Goal: Information Seeking & Learning: Learn about a topic

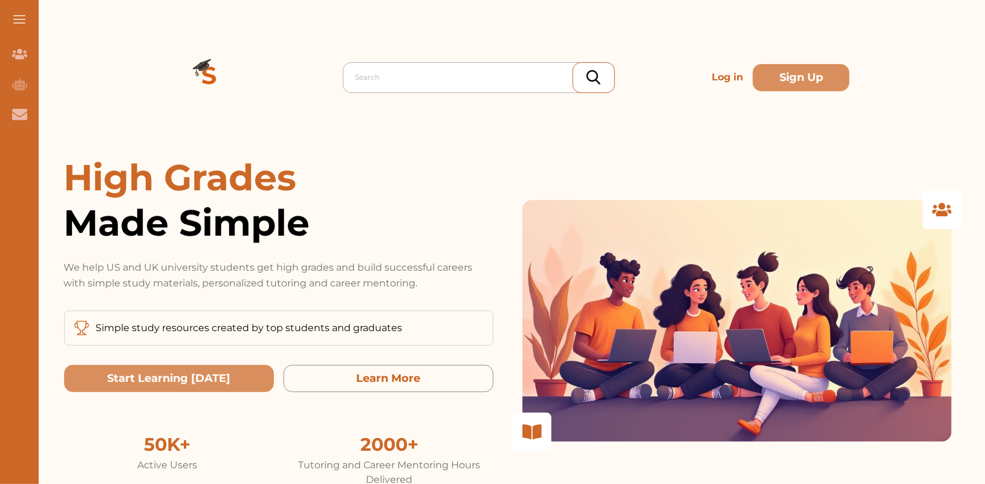
click at [411, 85] on div at bounding box center [481, 77] width 253 height 17
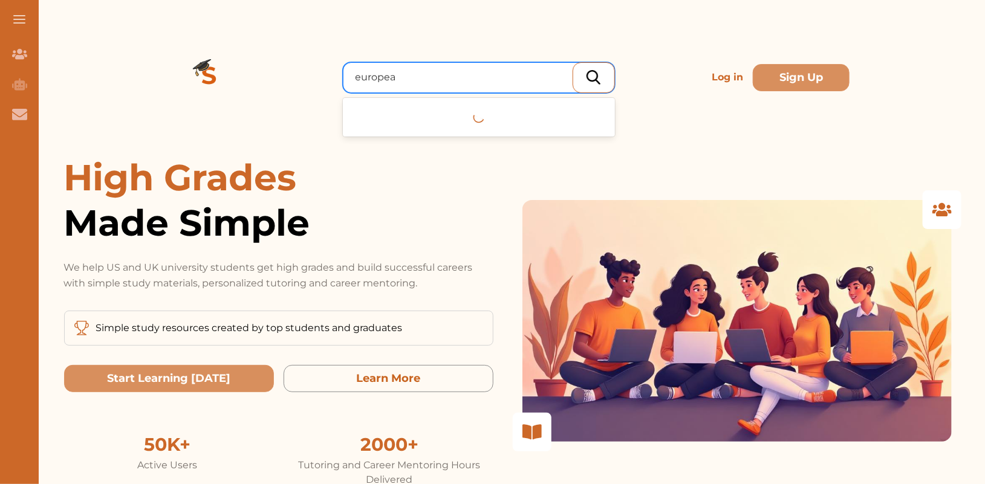
type input "european"
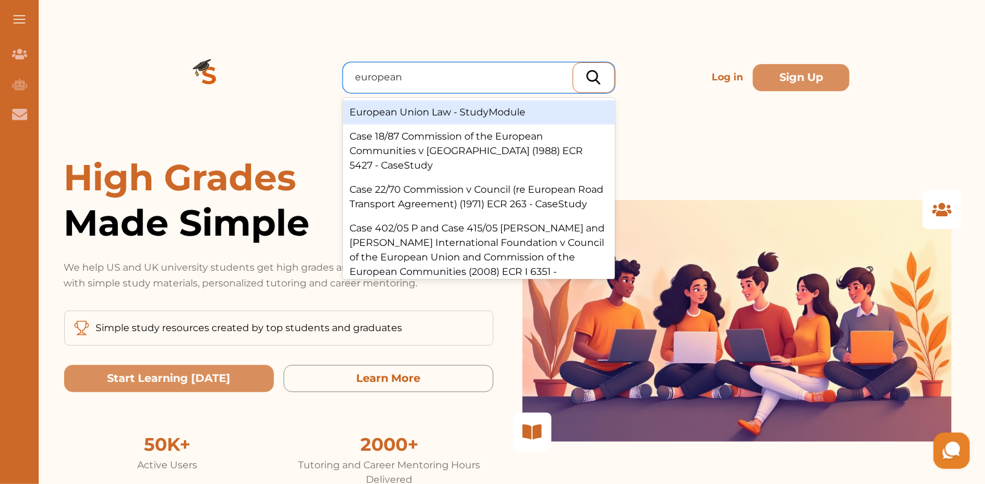
click at [432, 112] on div "European Union Law - StudyModule" at bounding box center [479, 112] width 272 height 24
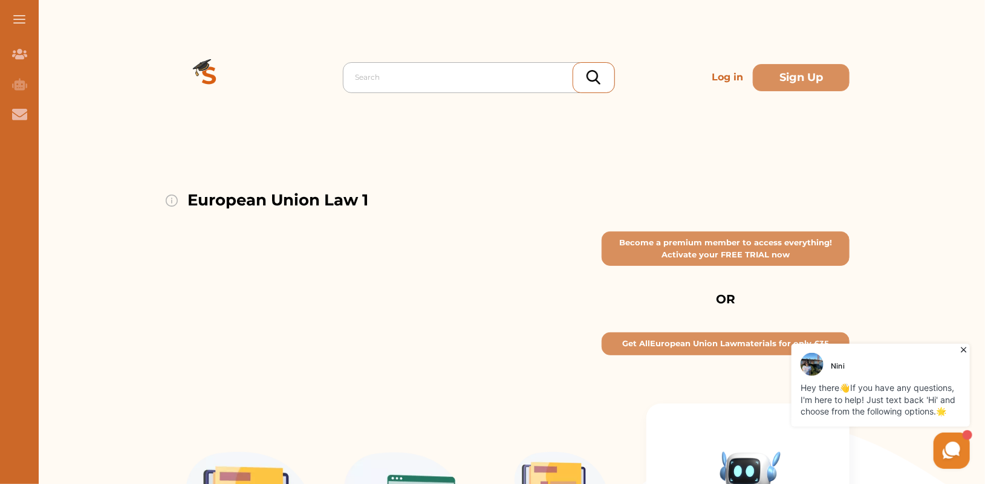
click at [385, 64] on div "Search" at bounding box center [479, 77] width 272 height 31
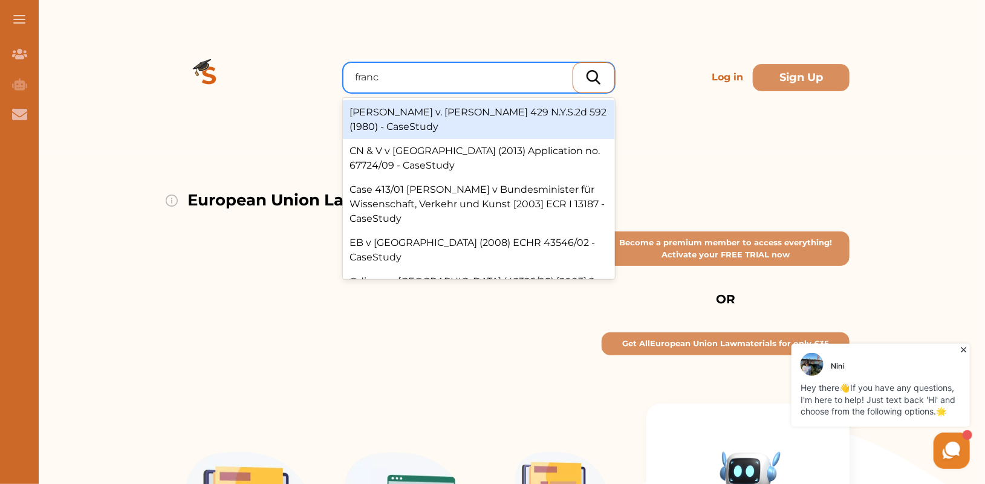
type input "franco"
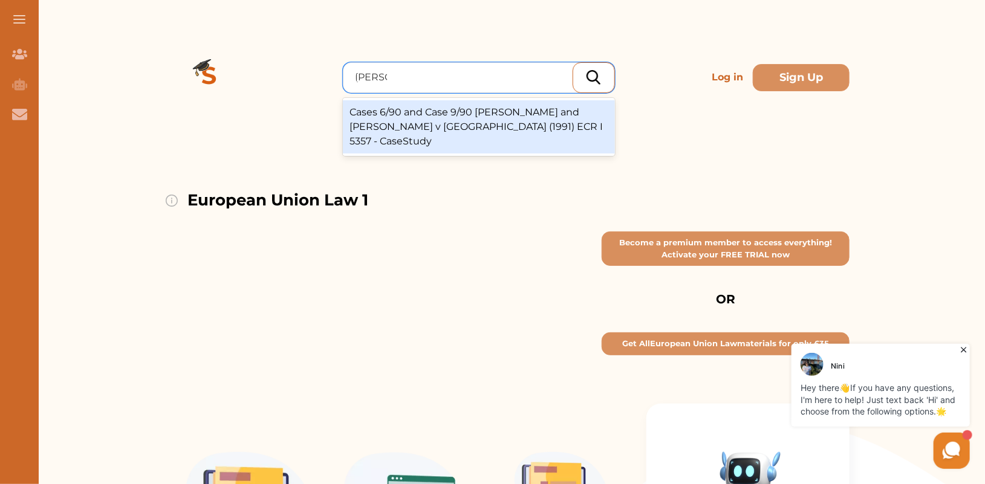
click at [449, 120] on div "Cases 6/90 and Case 9/90 Francovich and Bonifaci v Italy (1991) ECR I 5357 - Ca…" at bounding box center [479, 126] width 272 height 53
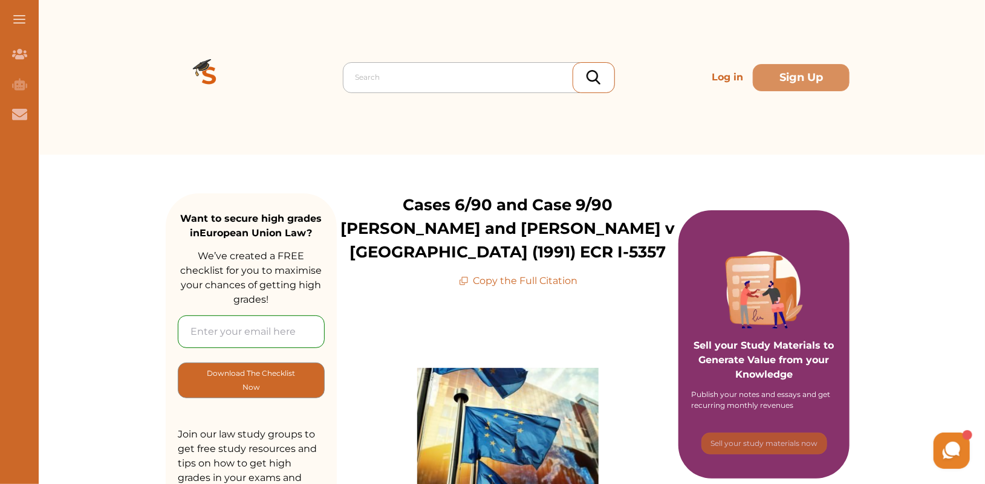
click at [391, 79] on div at bounding box center [481, 77] width 253 height 17
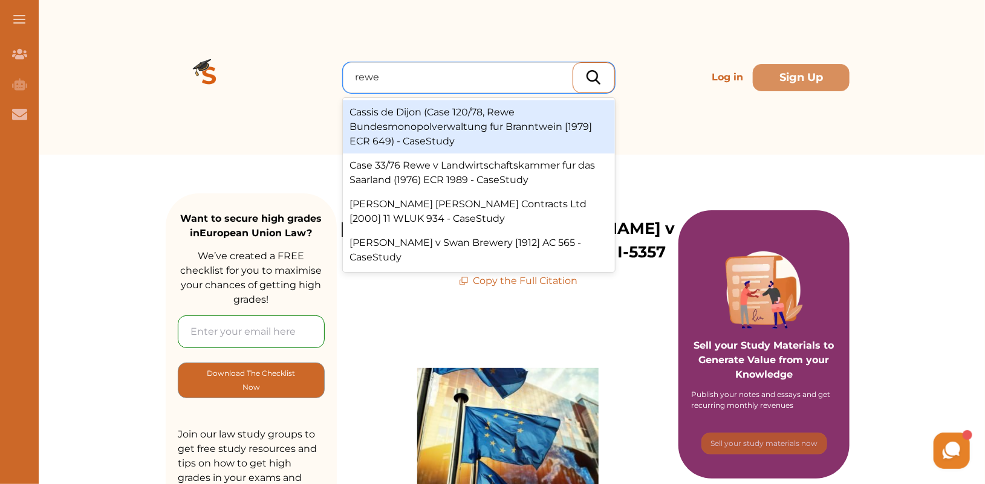
type input "rewe v"
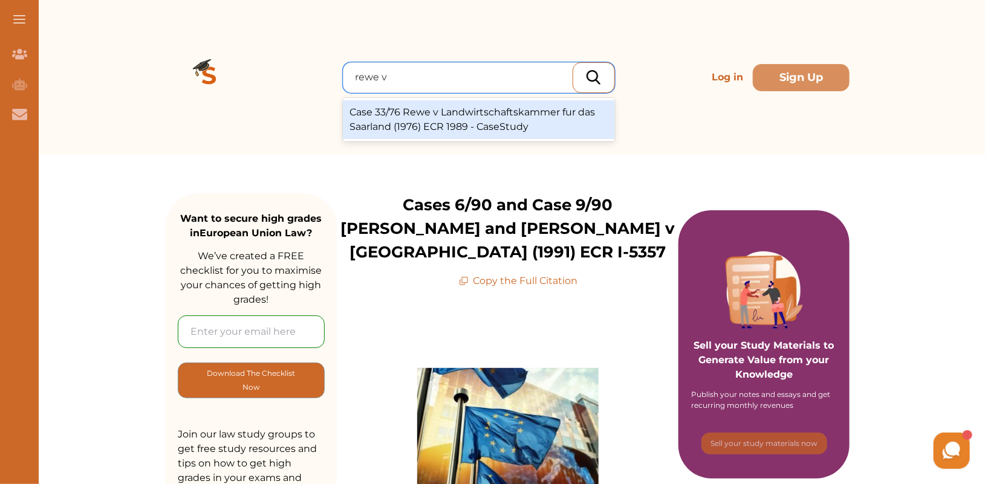
click at [464, 120] on div "Case 33/76 Rewe v Landwirtschaftskammer fur das Saarland (1976) ECR 1989 - Case…" at bounding box center [479, 119] width 272 height 39
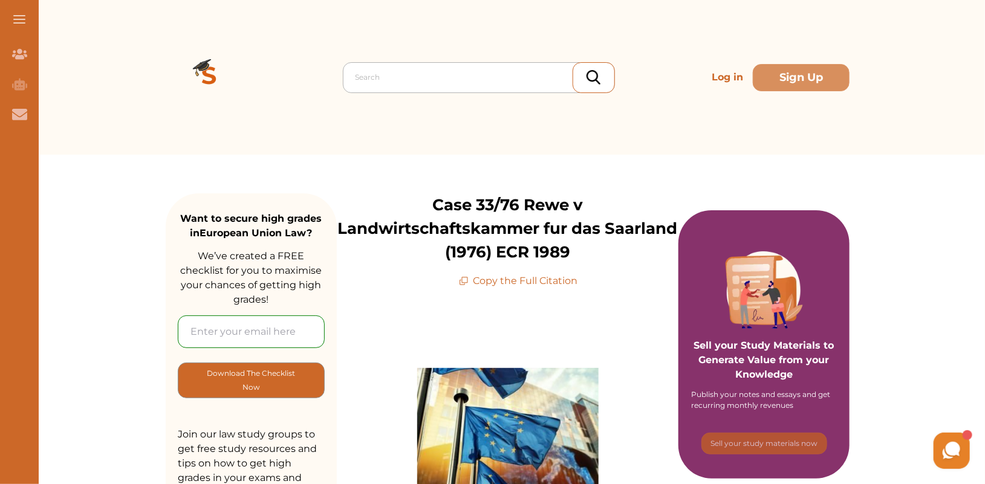
click at [390, 81] on div at bounding box center [481, 77] width 253 height 17
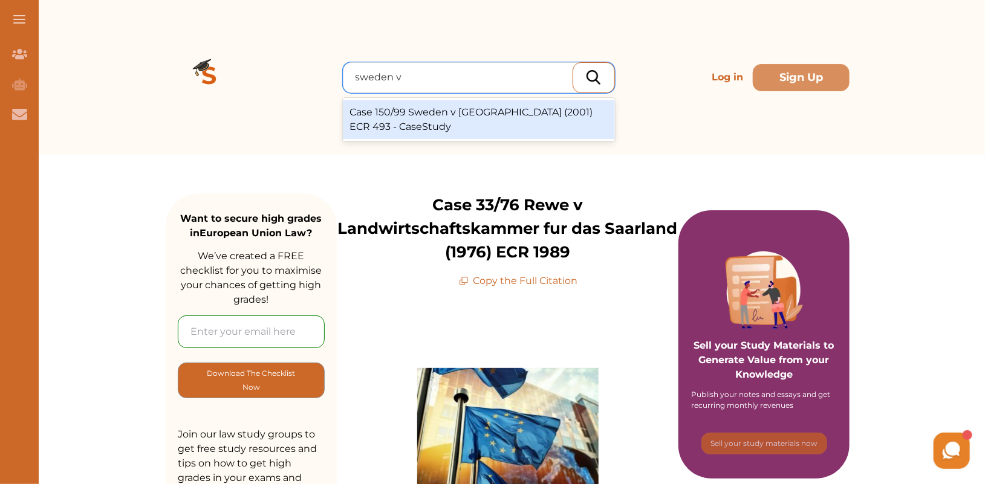
type input "sweden v s"
click at [521, 113] on div "Case 150/99 Sweden v [GEOGRAPHIC_DATA] (2001) ECR 493 - CaseStudy" at bounding box center [479, 119] width 272 height 39
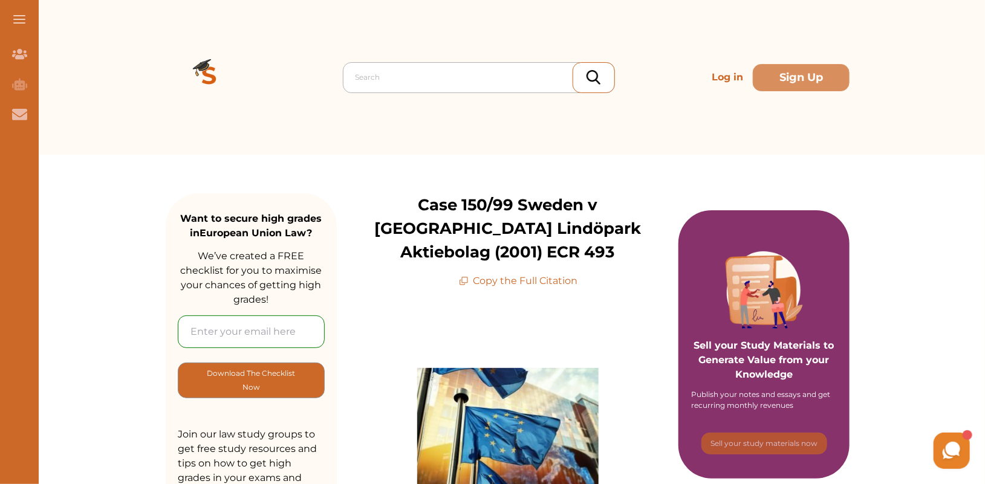
click at [378, 76] on div at bounding box center [481, 77] width 253 height 17
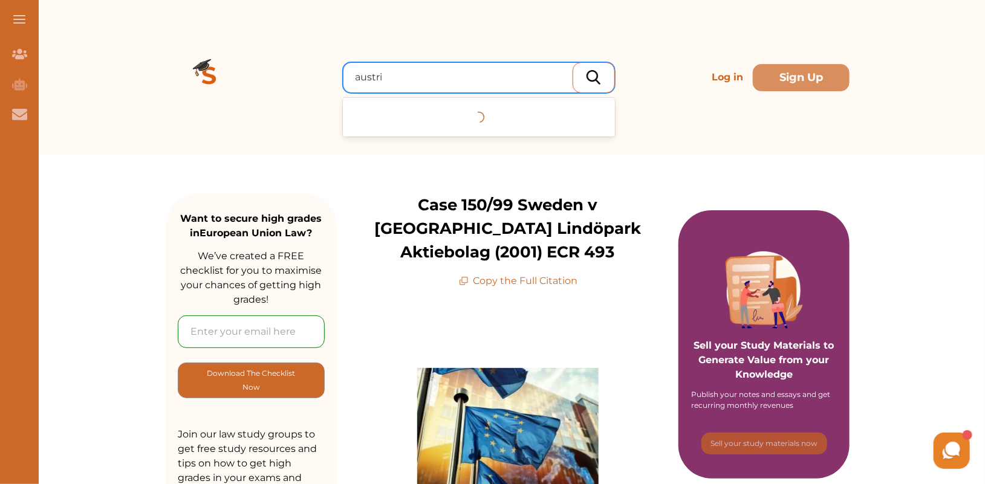
type input "austria"
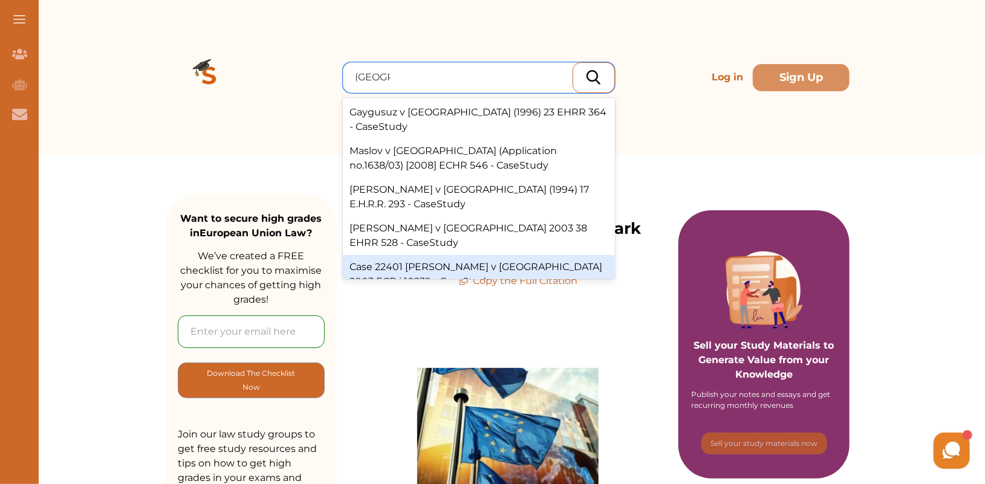
click at [516, 255] on div "Case 22401 Kobler v Austria 2003 ECR i 10239 - CaseStudy" at bounding box center [479, 274] width 272 height 39
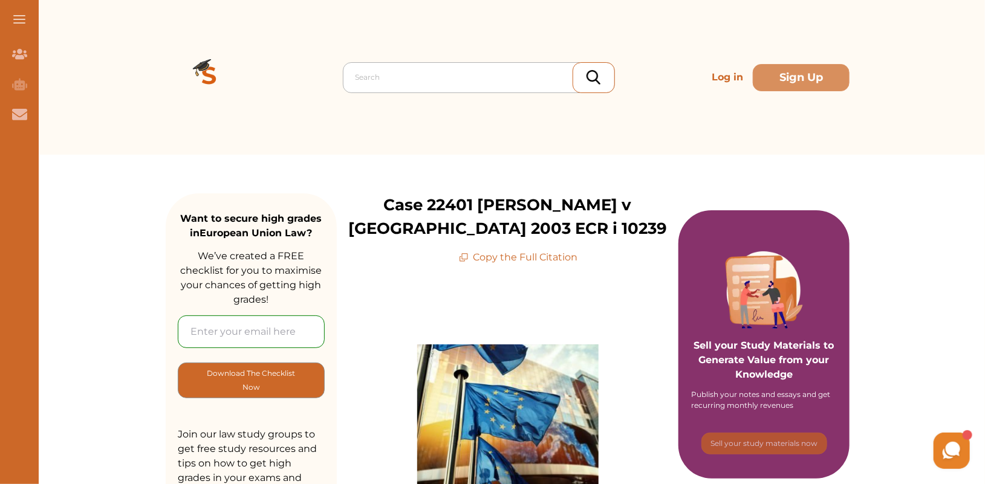
click at [385, 85] on div at bounding box center [481, 77] width 253 height 17
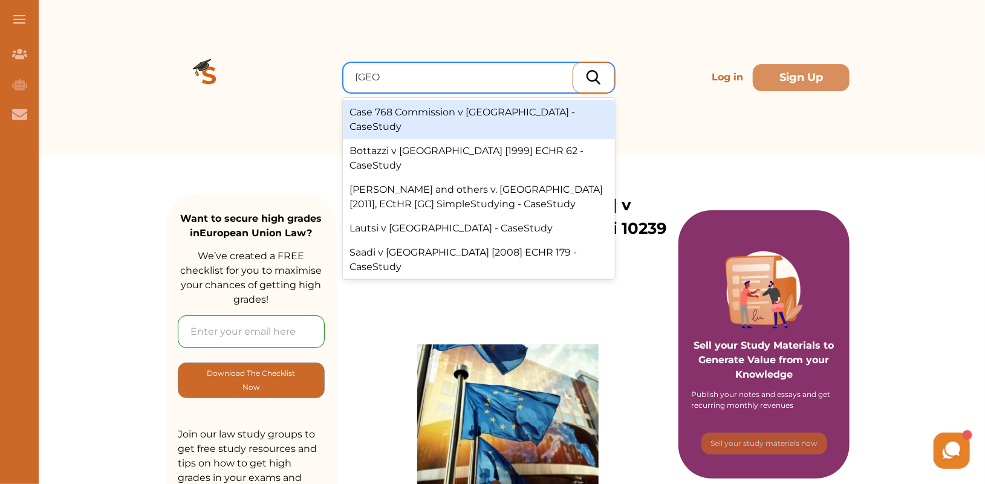
click at [359, 79] on input "italy" at bounding box center [367, 77] width 25 height 15
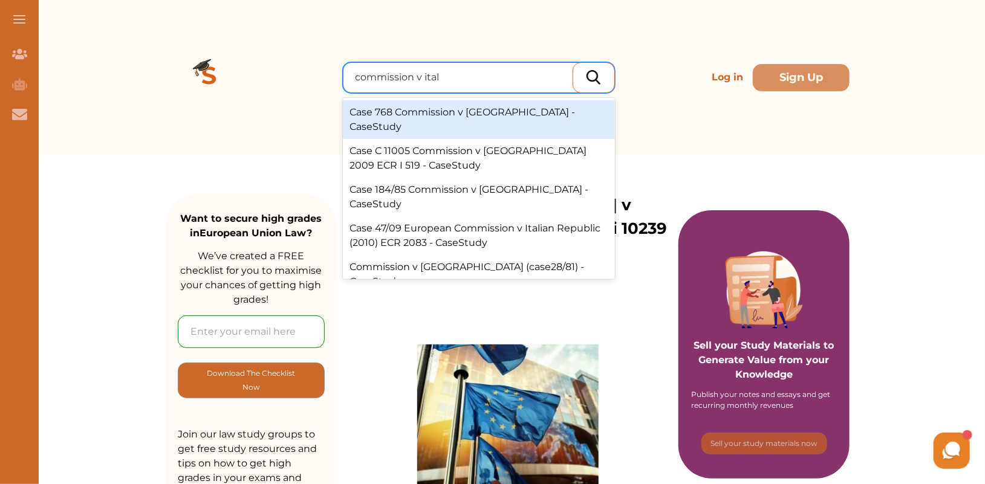
type input "commission v italy"
click at [579, 115] on div "Case 768 Commission v Italy - CaseStudy" at bounding box center [479, 119] width 272 height 39
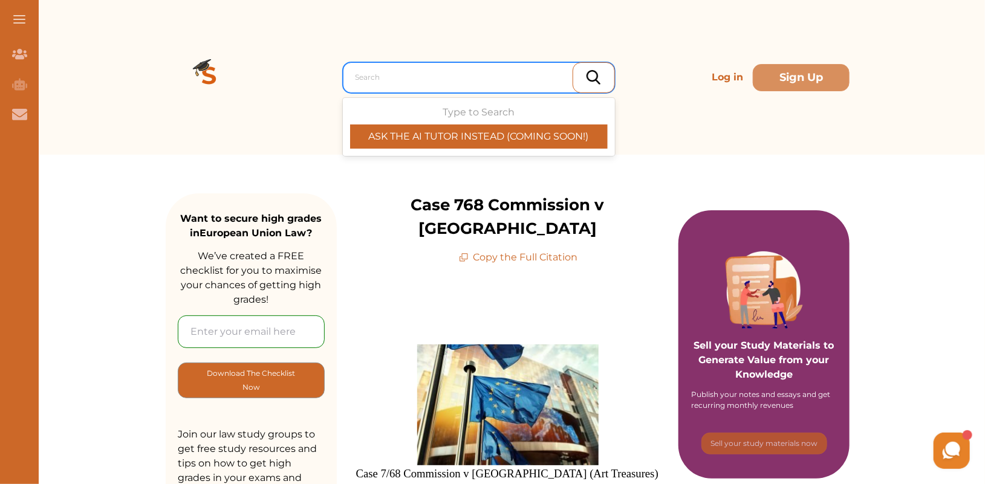
click at [381, 74] on div at bounding box center [481, 77] width 253 height 17
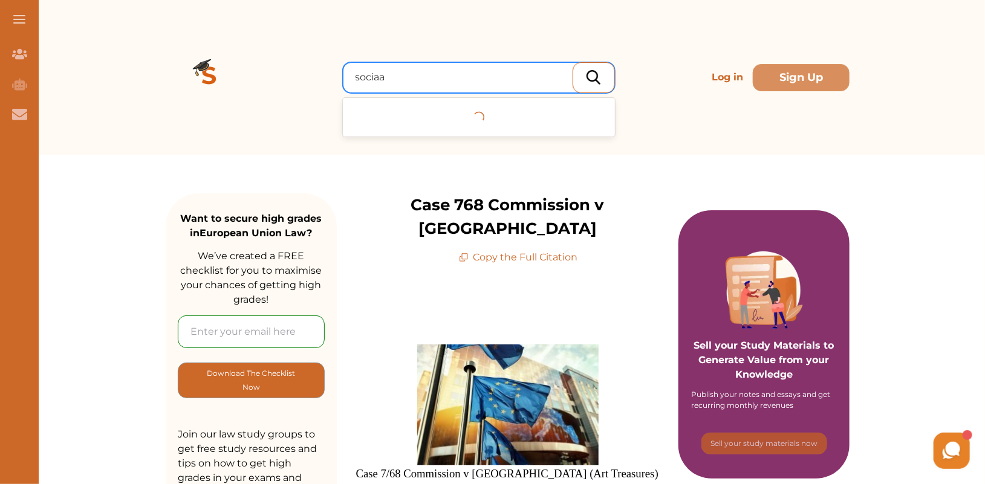
type input "sociaal"
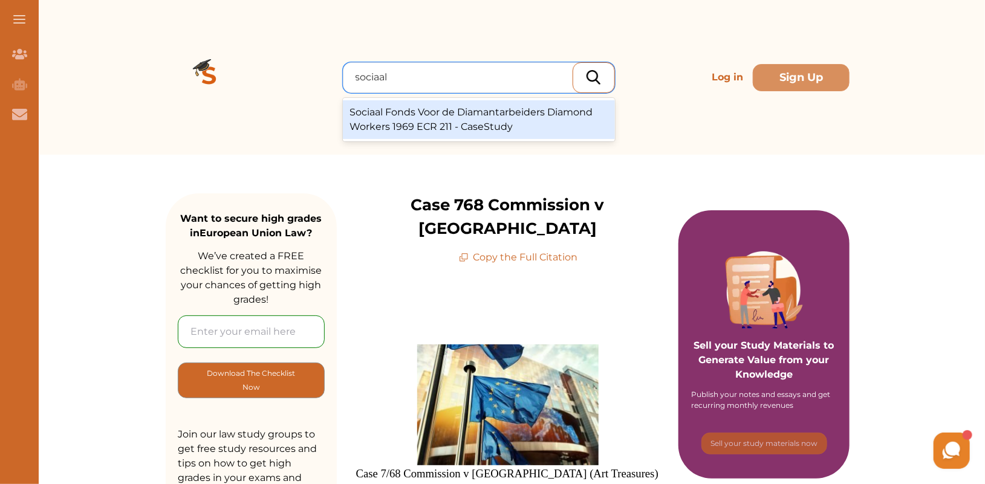
click at [425, 121] on div "Sociaal Fonds Voor de Diamantarbeiders Diamond Workers 1969 ECR 211 - CaseStudy" at bounding box center [479, 119] width 272 height 39
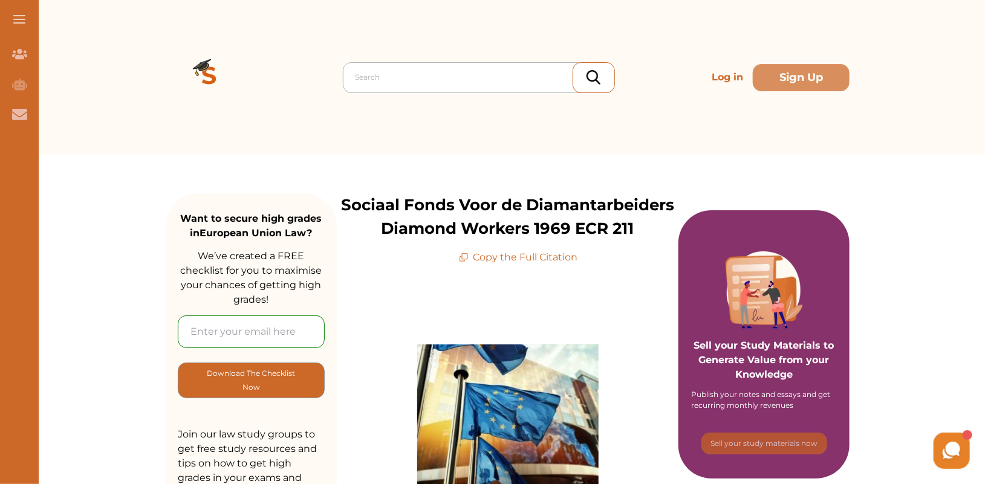
click at [411, 72] on div at bounding box center [481, 77] width 253 height 17
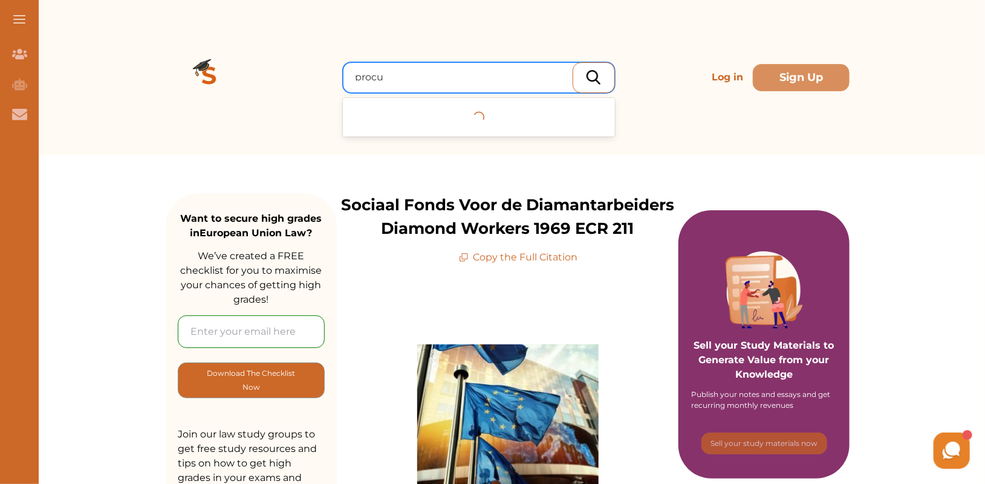
type input "procur"
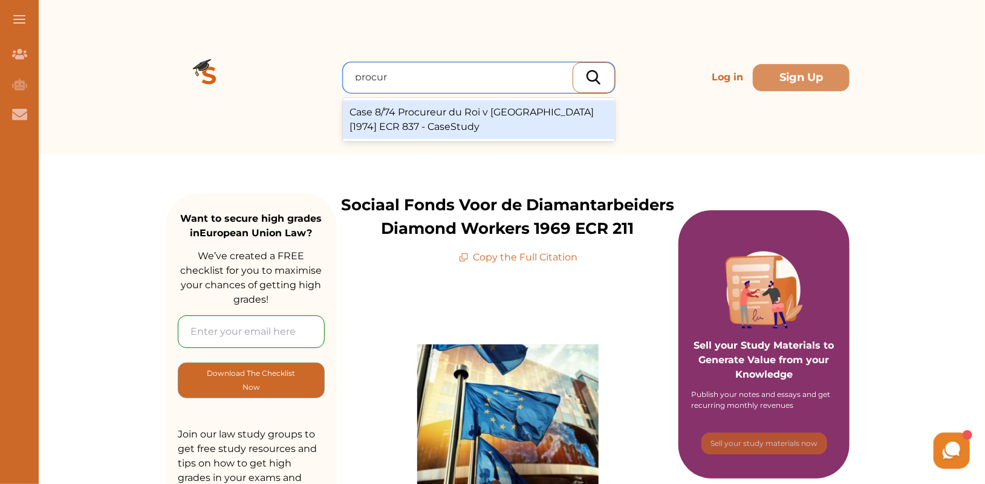
click at [450, 128] on div "Case 8/74 Procureur du Roi v Dassonville [1974] ECR 837 - CaseStudy" at bounding box center [479, 119] width 272 height 39
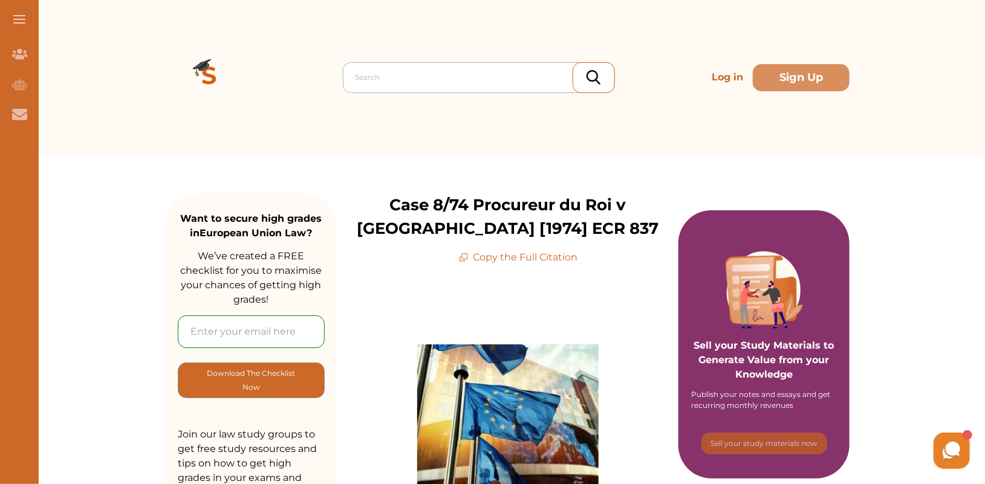
click at [426, 76] on div at bounding box center [481, 77] width 253 height 17
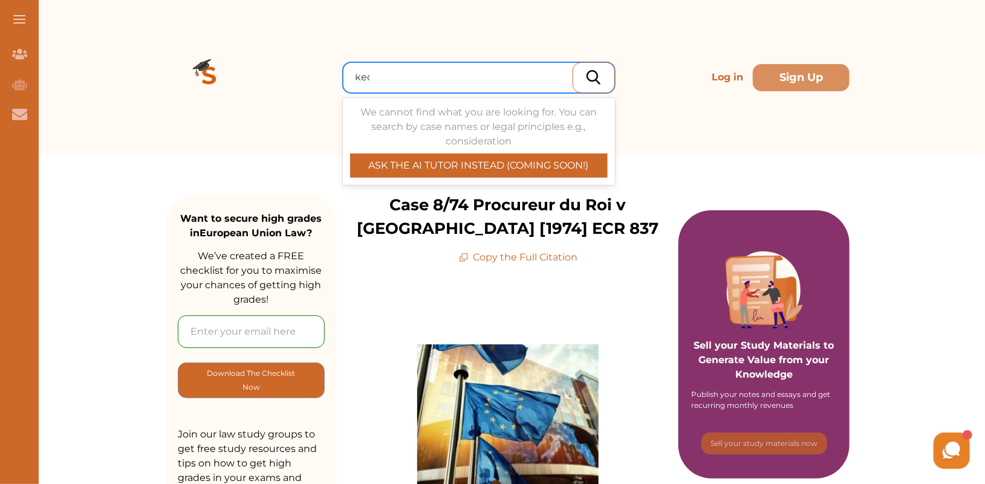
type input "keck"
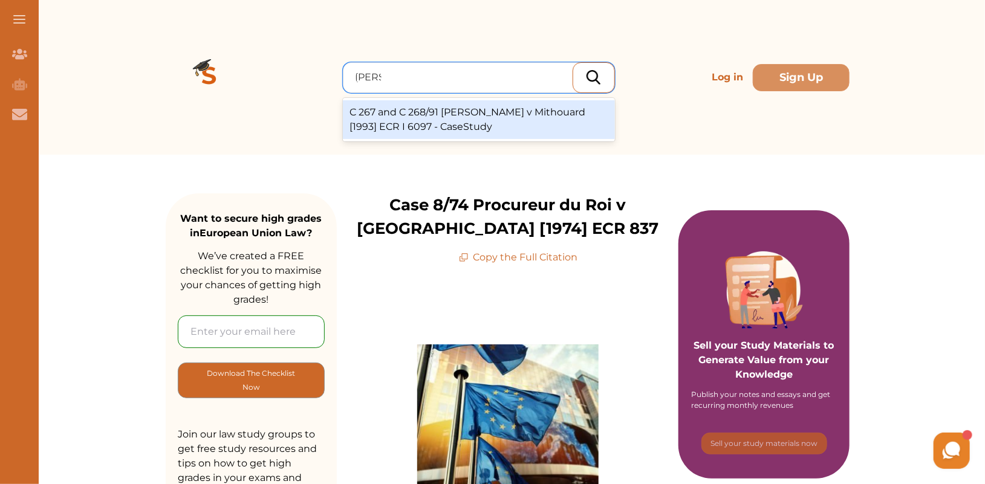
click at [450, 123] on div "C 267 and C 268/91 Keck v Mithouard [1993] ECR I 6097 - CaseStudy" at bounding box center [479, 119] width 272 height 39
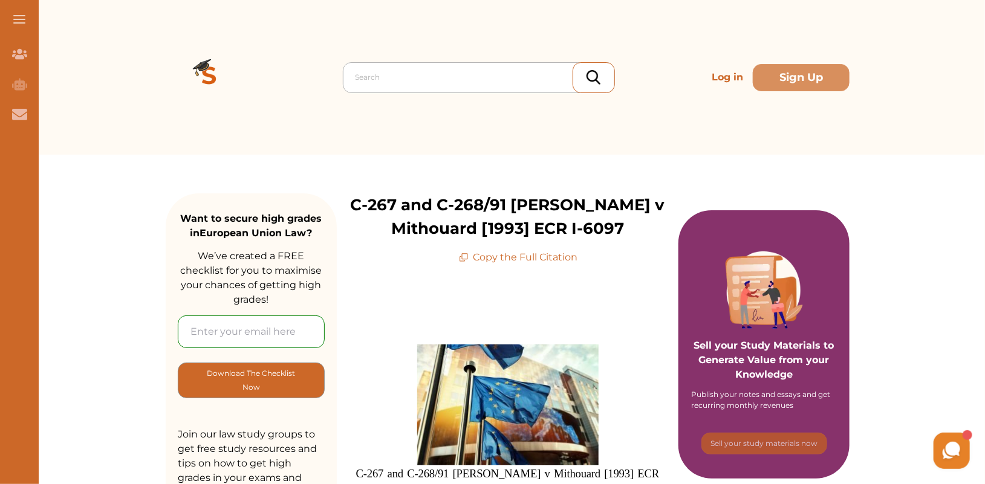
click at [427, 72] on div at bounding box center [481, 77] width 253 height 17
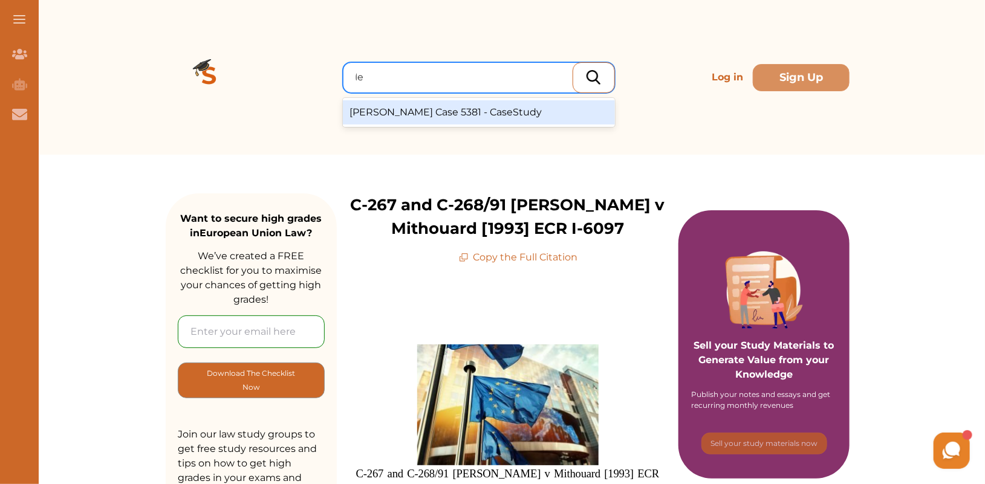
type input "l"
click at [397, 109] on div "Levin Case 5381 - CaseStudy" at bounding box center [479, 112] width 272 height 24
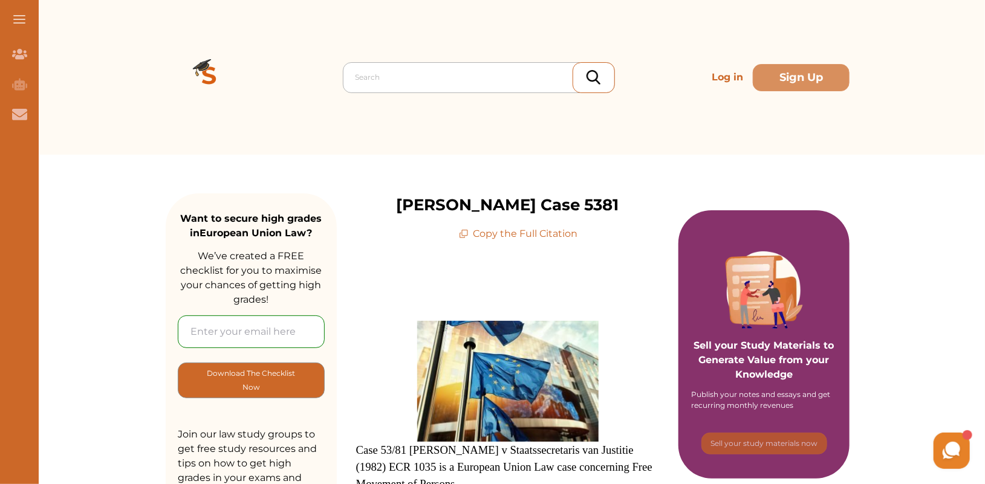
click at [409, 81] on div at bounding box center [481, 77] width 253 height 17
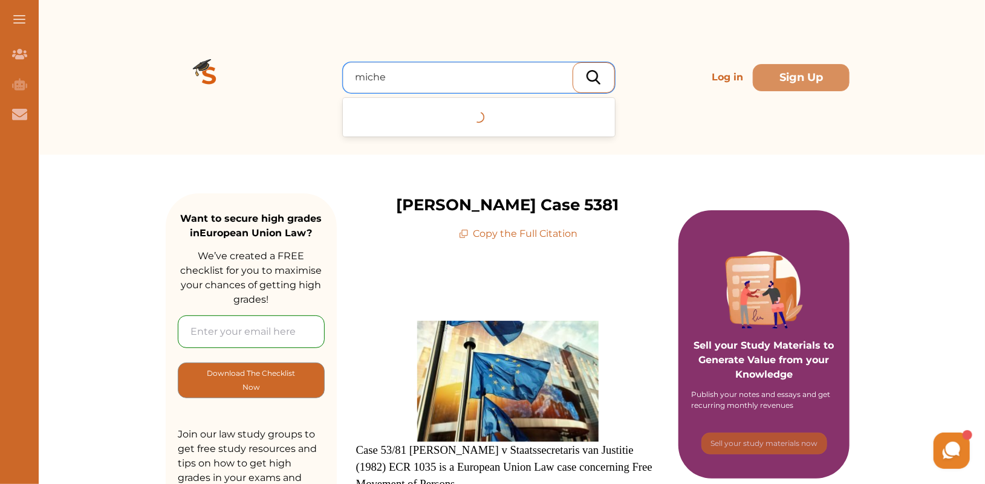
type input "michel"
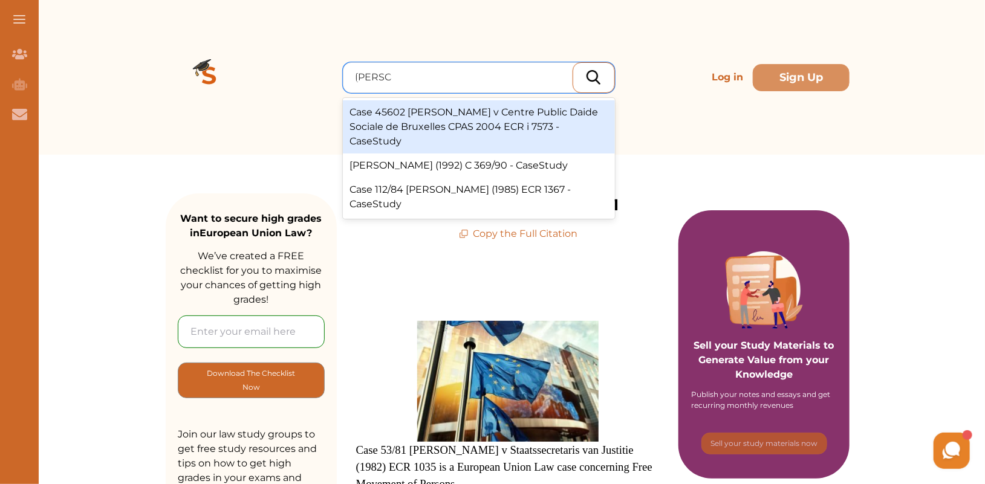
click at [449, 125] on div "Case 45602 Michel Trojani v Centre Public Daide Sociale de Bruxelles CPAS 2004 …" at bounding box center [479, 126] width 272 height 53
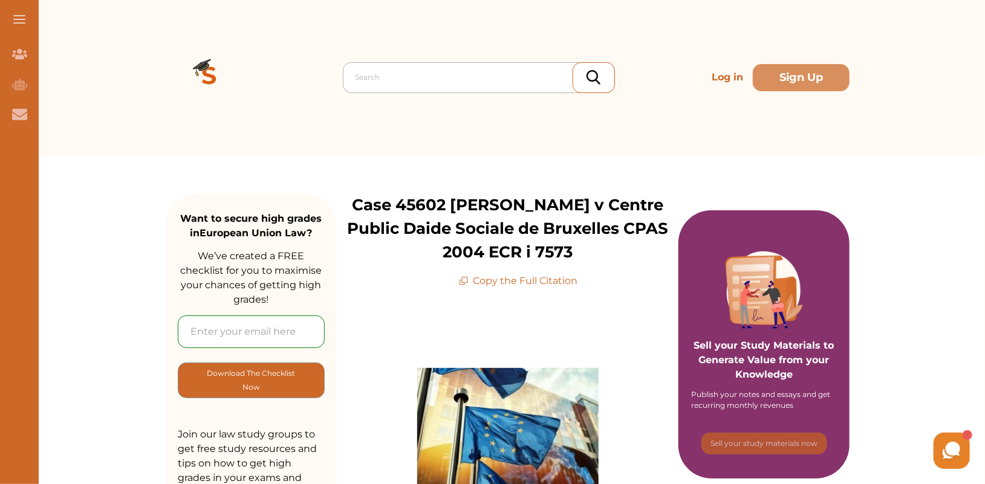
click at [436, 81] on div at bounding box center [481, 77] width 253 height 17
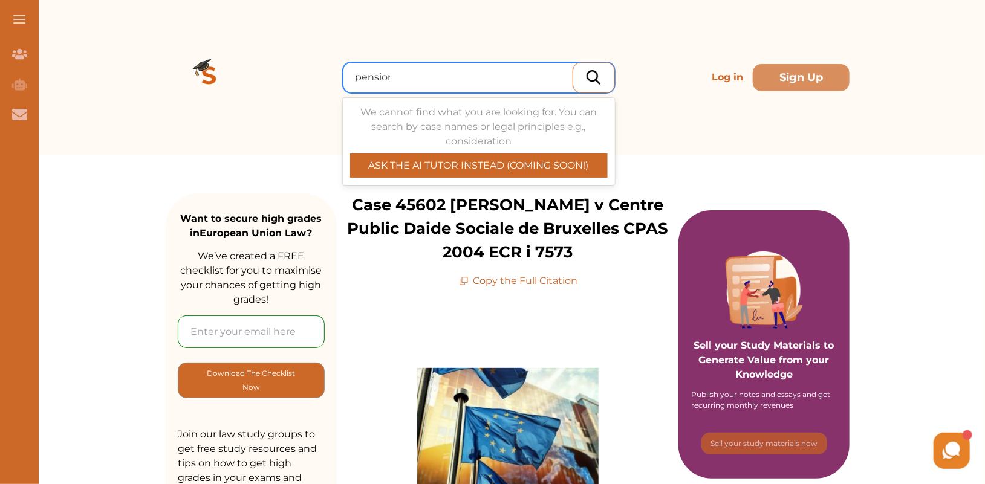
type input "pensions"
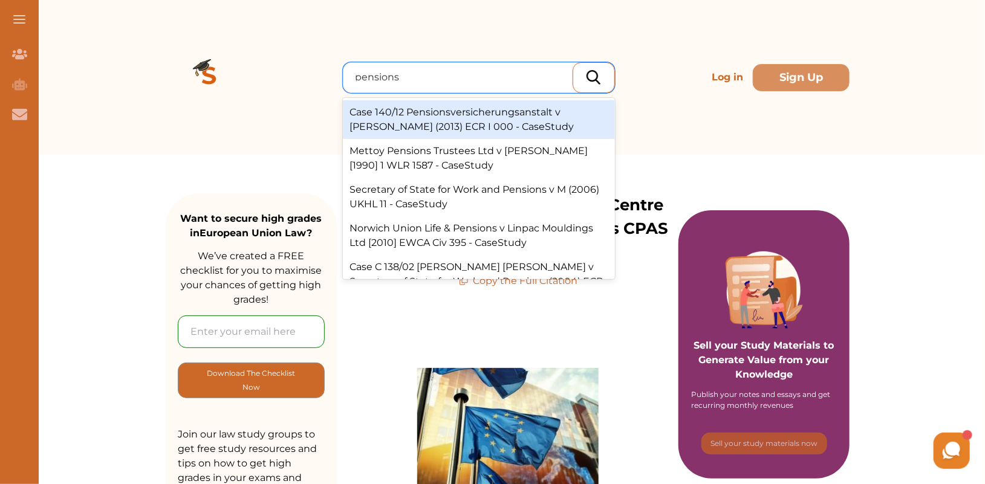
click at [511, 120] on div "Case 140/12 Pensionsversicherungsanstalt v Peter Brey (2013) ECR I 000 - CaseSt…" at bounding box center [479, 119] width 272 height 39
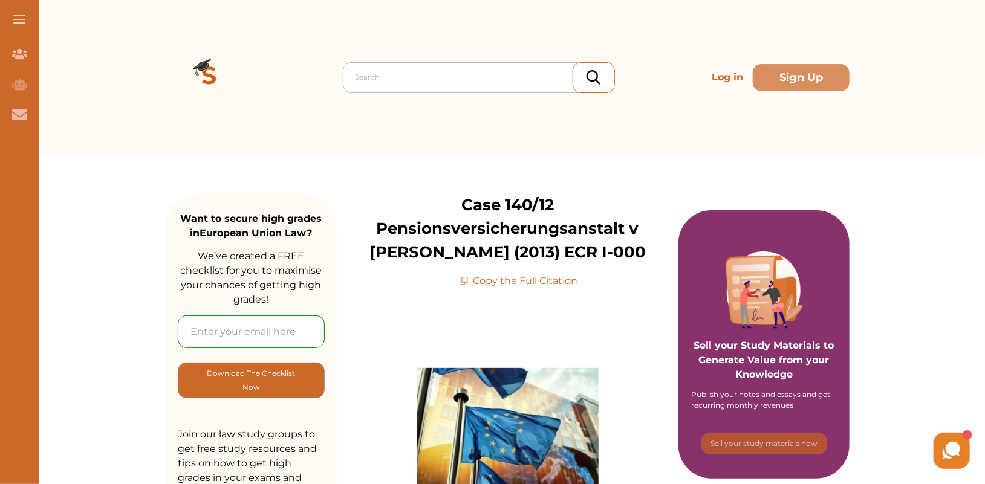
click at [404, 75] on div at bounding box center [481, 77] width 253 height 17
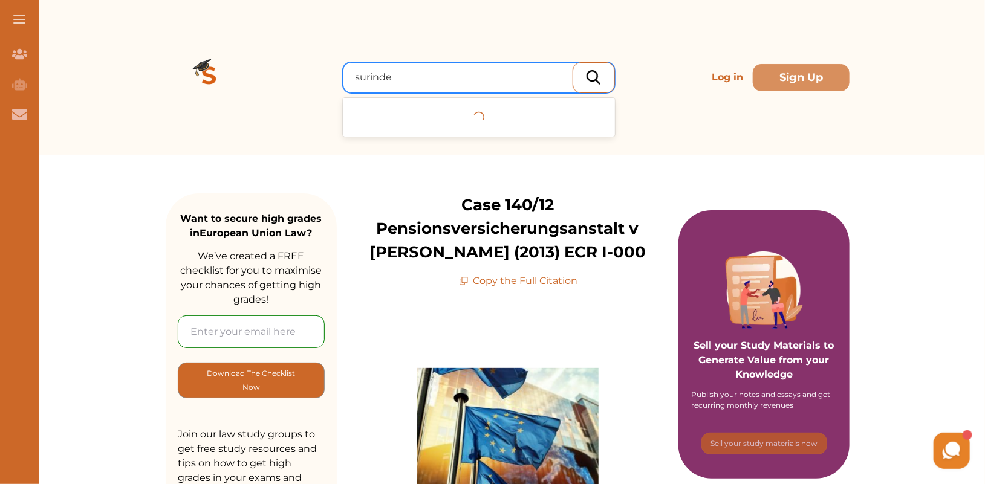
type input "surind"
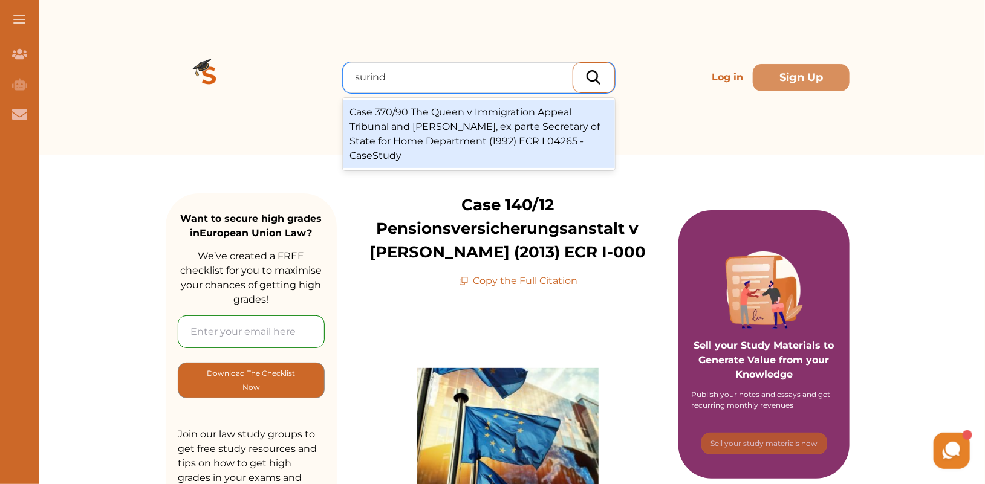
click at [540, 135] on div "Case 370/90 The Queen v Immigration Appeal Tribunal and [PERSON_NAME], ex parte…" at bounding box center [479, 134] width 272 height 68
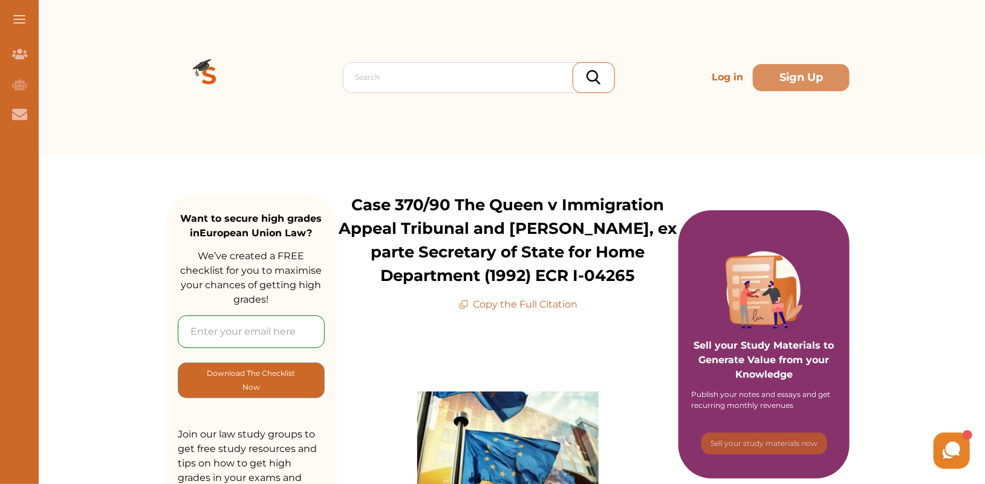
click at [490, 222] on p "Case 370/90 The Queen v Immigration Appeal Tribunal and Surinder Singh, ex part…" at bounding box center [508, 240] width 342 height 94
drag, startPoint x: 633, startPoint y: 274, endPoint x: 357, endPoint y: 204, distance: 284.6
click at [357, 204] on p "Case 370/90 The Queen v Immigration Appeal Tribunal and Surinder Singh, ex part…" at bounding box center [508, 240] width 342 height 94
click at [523, 301] on p "Copy the Full Citation" at bounding box center [518, 304] width 119 height 15
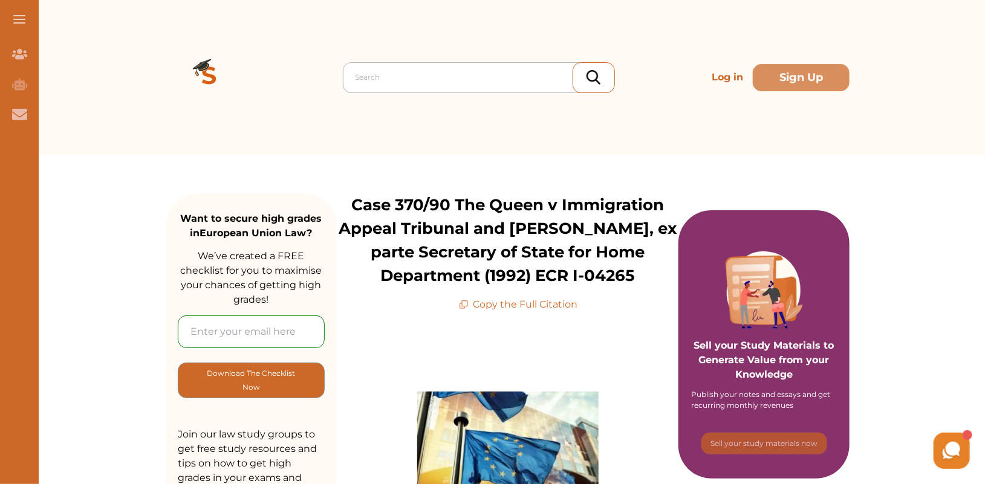
click at [397, 73] on div at bounding box center [481, 77] width 253 height 17
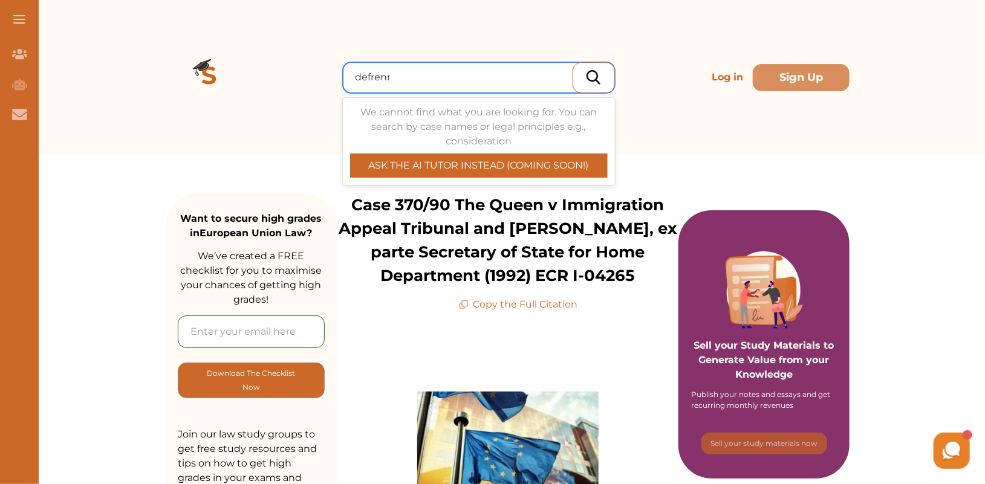
type input "defrenne"
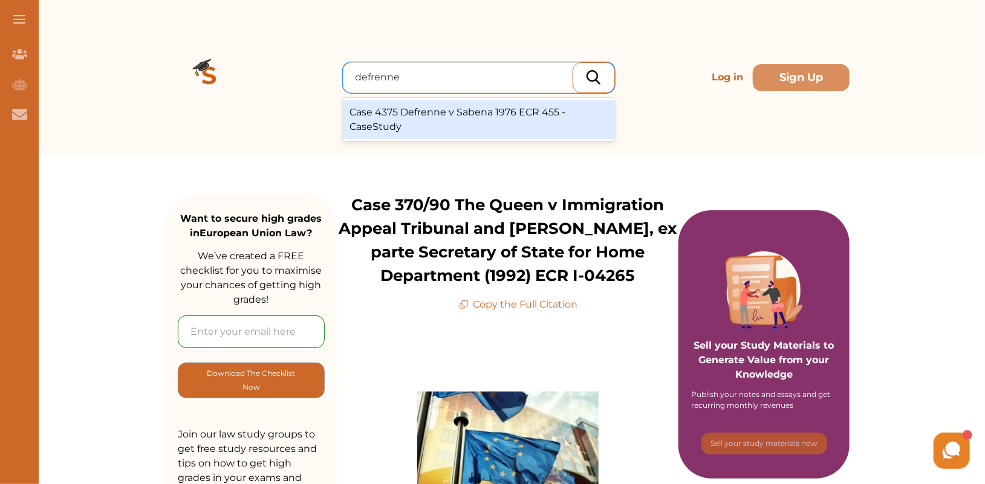
click at [408, 118] on div "Case 4375 Defrenne v Sabena 1976 ECR 455 - CaseStudy" at bounding box center [479, 119] width 272 height 39
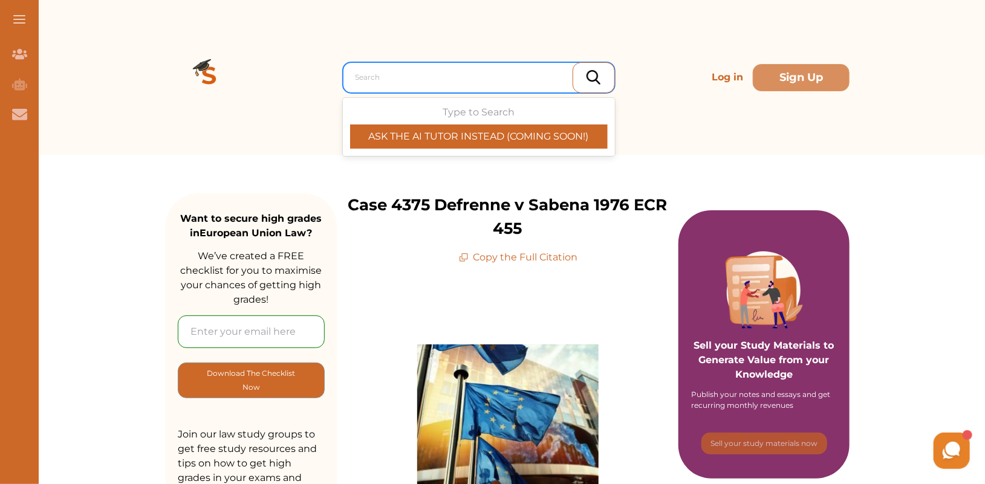
click at [455, 80] on div at bounding box center [481, 77] width 253 height 17
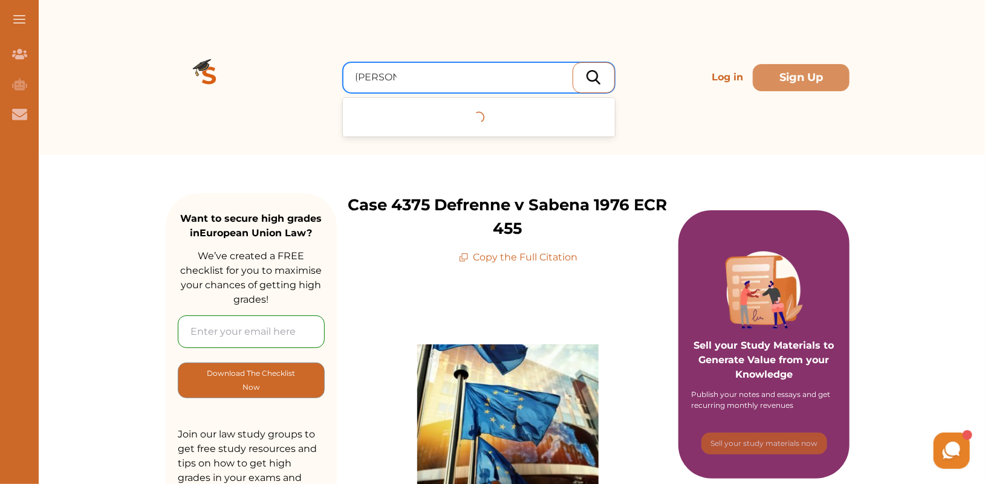
type input "[PERSON_NAME]"
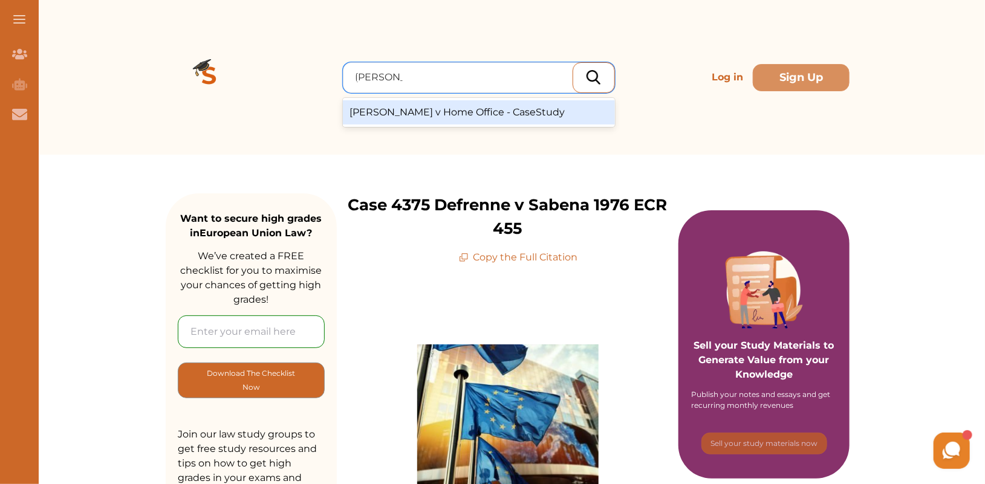
click at [455, 114] on div "Van Duyn v Home Office - CaseStudy" at bounding box center [479, 112] width 272 height 24
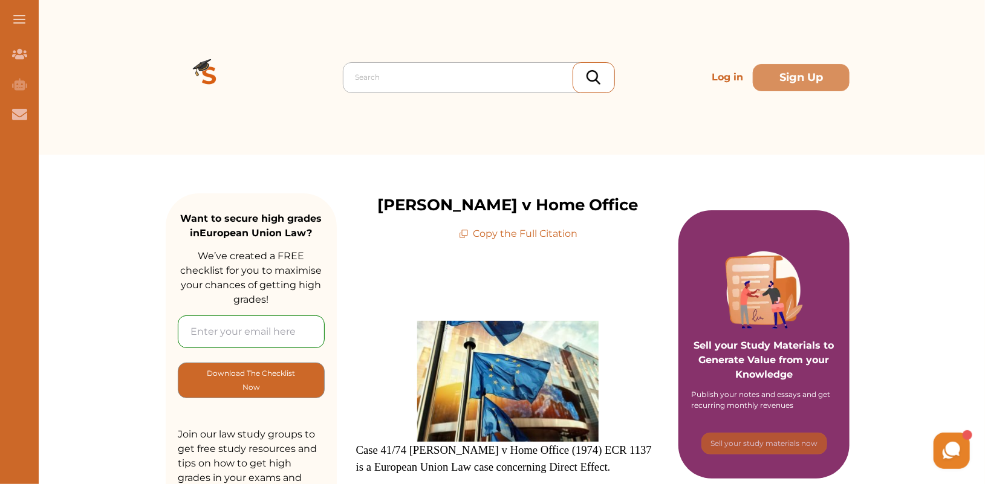
click at [429, 71] on div at bounding box center [481, 77] width 253 height 17
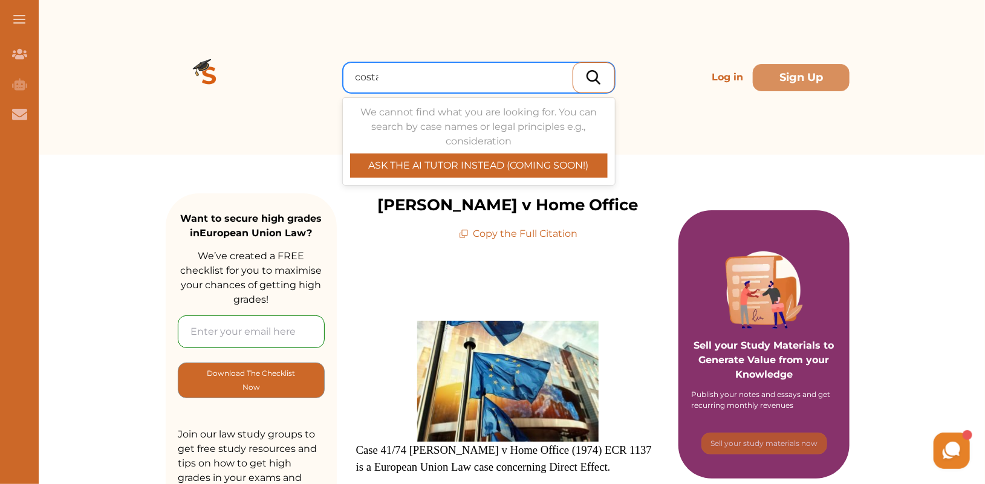
type input "costa"
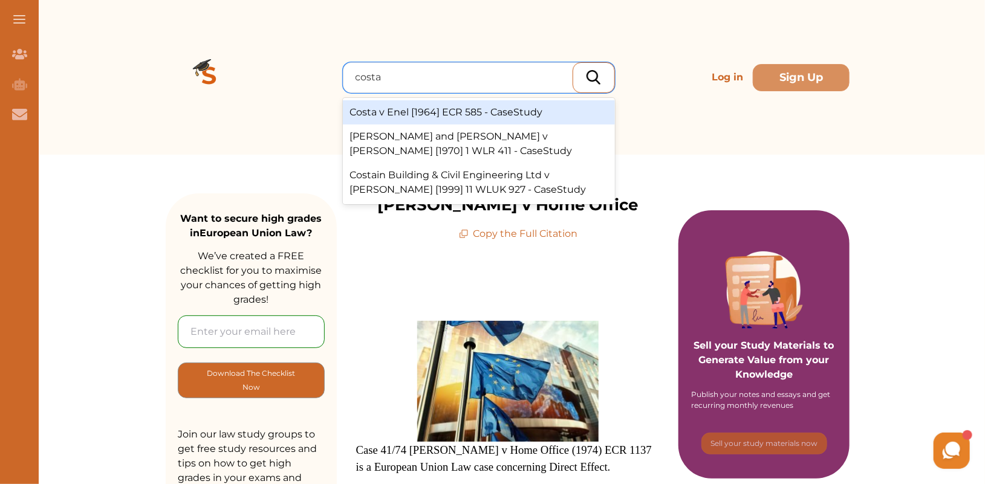
click at [441, 115] on div "Costa v Enel [1964] ECR 585 - CaseStudy" at bounding box center [479, 112] width 272 height 24
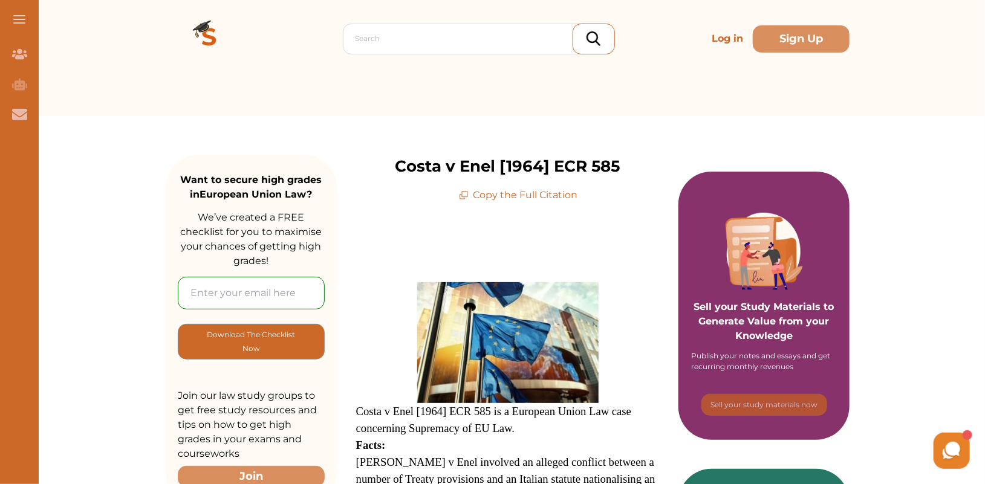
scroll to position [40, 0]
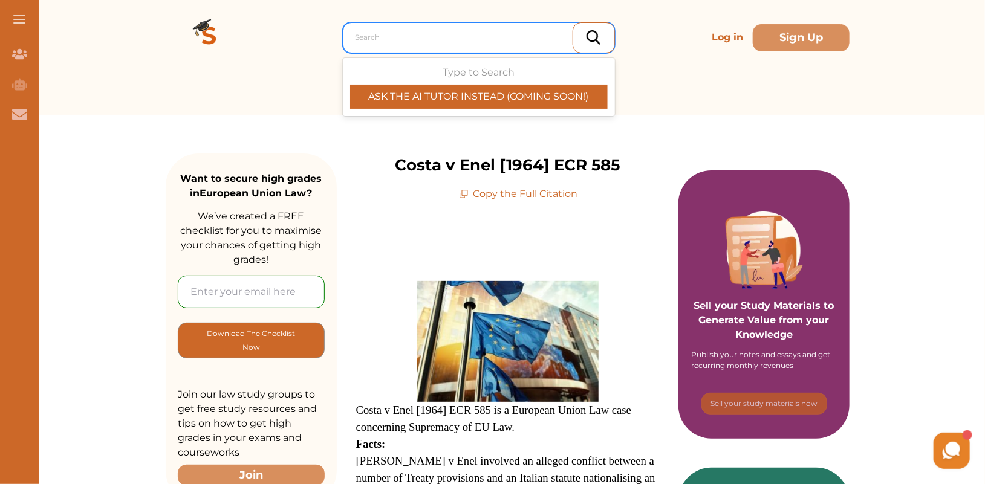
click at [419, 45] on div at bounding box center [481, 37] width 253 height 17
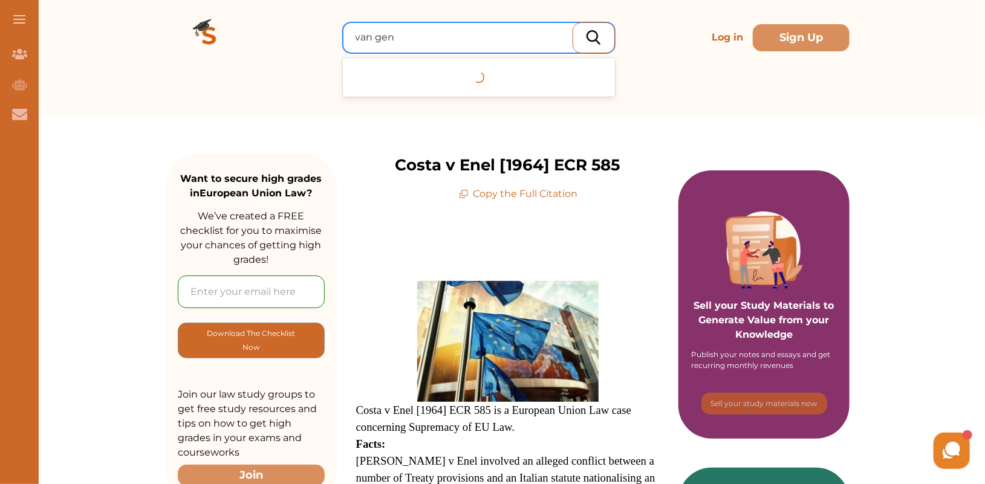
type input "van gend"
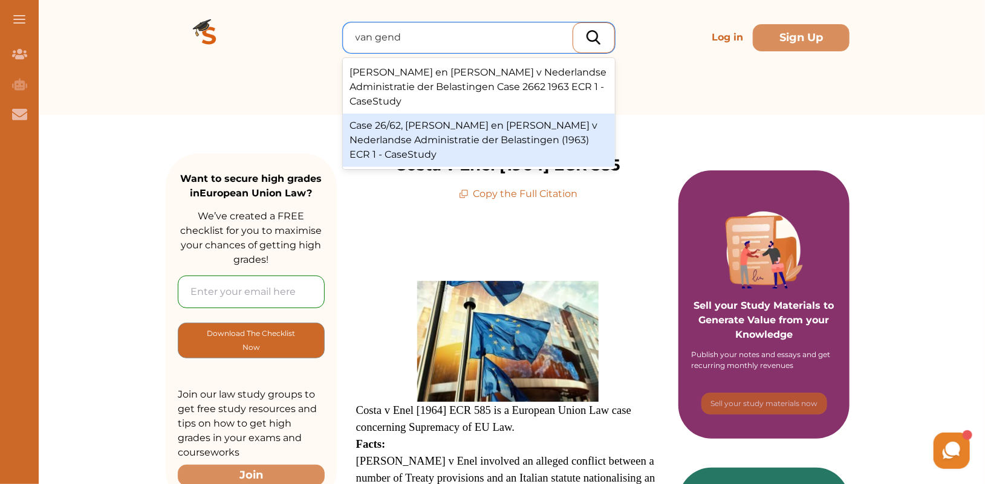
click at [573, 129] on div "Case 26/62, Van Gend en Loos v Nederlandse Administratie der Belastingen (1963)…" at bounding box center [479, 140] width 272 height 53
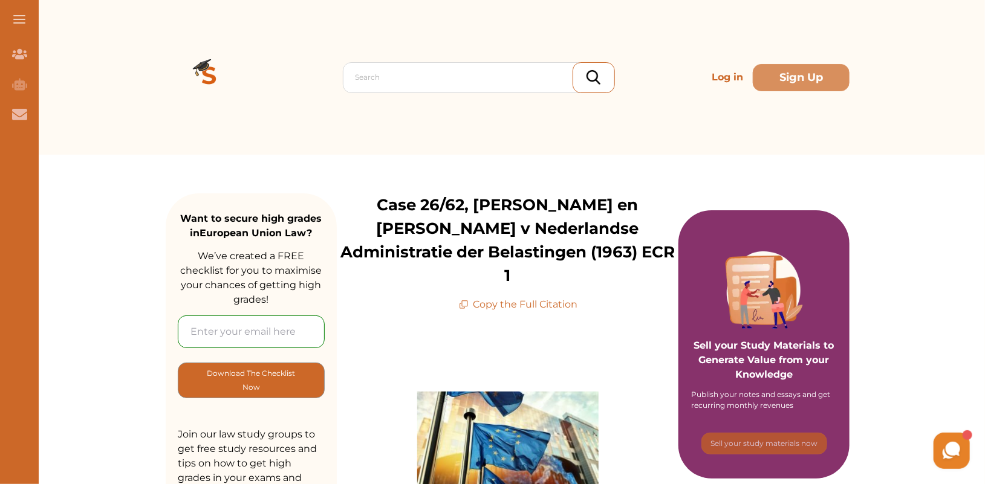
click at [212, 63] on img at bounding box center [209, 77] width 87 height 87
